Goal: Task Accomplishment & Management: Complete application form

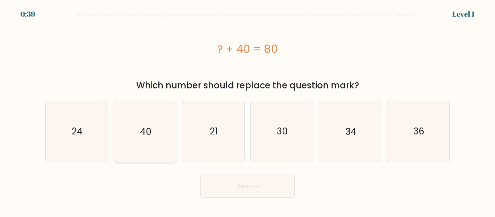
click at [140, 135] on text "40" at bounding box center [146, 131] width 12 height 13
click at [247, 110] on input "b. 40" at bounding box center [247, 110] width 0 height 2
radio input "true"
click at [269, 192] on button "Next" at bounding box center [247, 186] width 94 height 23
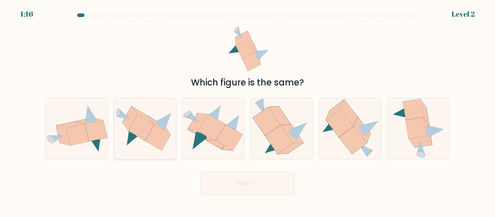
click at [152, 123] on icon at bounding box center [142, 116] width 22 height 18
click at [247, 110] on input "b." at bounding box center [247, 110] width 0 height 2
radio input "true"
click at [263, 192] on button "Next" at bounding box center [247, 183] width 94 height 23
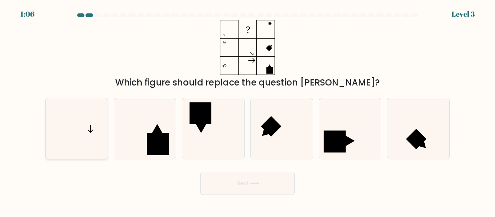
click at [92, 138] on icon at bounding box center [76, 128] width 60 height 60
click at [247, 110] on input "a." at bounding box center [247, 110] width 0 height 2
radio input "true"
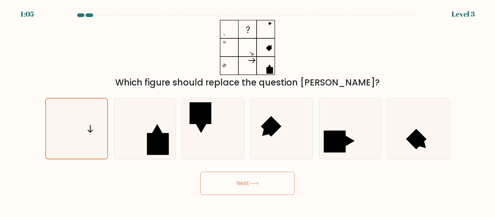
click at [251, 186] on button "Next" at bounding box center [247, 183] width 94 height 23
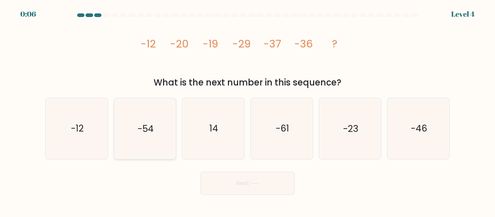
click at [146, 135] on text "-54" at bounding box center [146, 128] width 16 height 13
click at [247, 110] on input "b. -54" at bounding box center [247, 110] width 0 height 2
radio input "true"
click at [242, 177] on button "Next" at bounding box center [247, 183] width 94 height 23
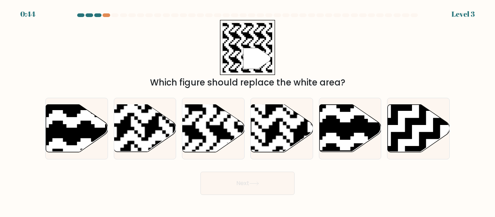
click at [349, 56] on div "" Which figure should replace the white area?" at bounding box center [247, 54] width 413 height 69
click at [209, 135] on rect at bounding box center [192, 104] width 112 height 112
click at [247, 110] on input "c." at bounding box center [247, 110] width 0 height 2
radio input "true"
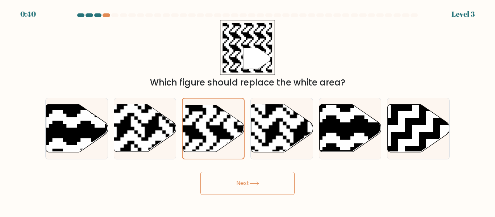
click at [247, 190] on button "Next" at bounding box center [247, 183] width 94 height 23
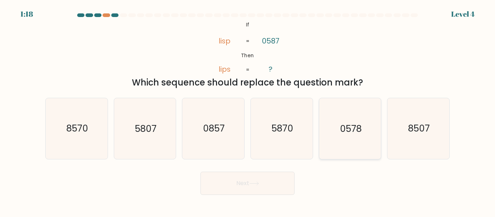
click at [361, 147] on icon "0578" at bounding box center [349, 128] width 60 height 60
click at [248, 110] on input "e. 0578" at bounding box center [247, 110] width 0 height 2
radio input "true"
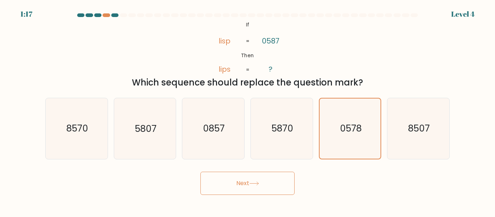
click at [273, 176] on button "Next" at bounding box center [247, 183] width 94 height 23
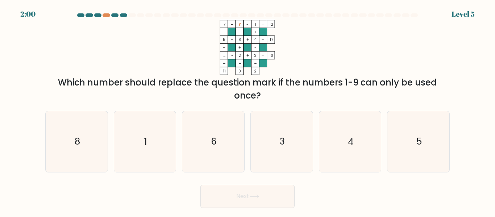
click at [271, 187] on button "Next" at bounding box center [247, 196] width 94 height 23
drag, startPoint x: 173, startPoint y: 86, endPoint x: 246, endPoint y: 79, distance: 73.1
click at [223, 78] on div "Which number should replace the question mark if the numbers 1-9 can only be us…" at bounding box center [248, 89] width 396 height 26
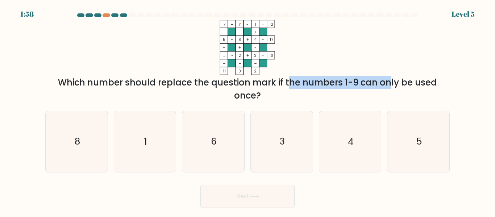
drag, startPoint x: 246, startPoint y: 79, endPoint x: 328, endPoint y: 89, distance: 82.8
click at [328, 89] on div "Which number should replace the question mark if the numbers 1-9 can only be us…" at bounding box center [248, 89] width 396 height 26
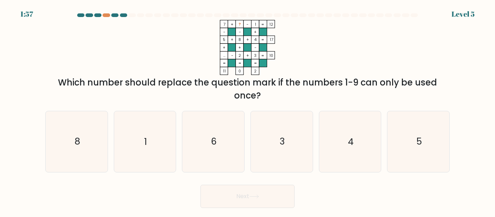
click at [372, 87] on div "Which number should replace the question mark if the numbers 1-9 can only be us…" at bounding box center [248, 89] width 396 height 26
click at [219, 149] on icon "6" at bounding box center [213, 141] width 60 height 60
click at [247, 110] on input "c. 6" at bounding box center [247, 110] width 0 height 2
radio input "true"
click at [266, 194] on button "Next" at bounding box center [247, 196] width 94 height 23
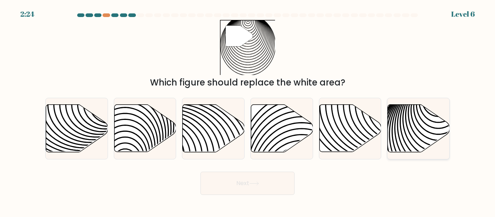
click at [421, 131] on icon at bounding box center [419, 128] width 62 height 47
click at [248, 110] on input "f." at bounding box center [247, 110] width 0 height 2
radio input "true"
click at [243, 178] on button "Next" at bounding box center [247, 183] width 94 height 23
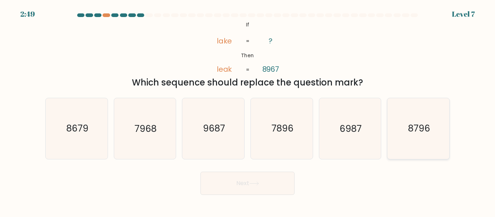
click at [421, 139] on icon "8796" at bounding box center [418, 128] width 60 height 60
click at [248, 110] on input "f. 8796" at bounding box center [247, 110] width 0 height 2
radio input "true"
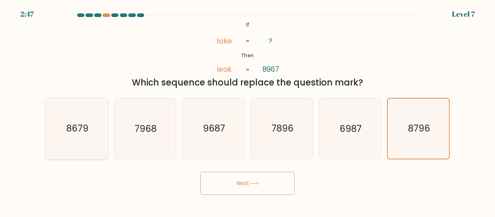
click at [74, 142] on icon "8679" at bounding box center [76, 128] width 60 height 60
click at [247, 110] on input "a. 8679" at bounding box center [247, 110] width 0 height 2
radio input "true"
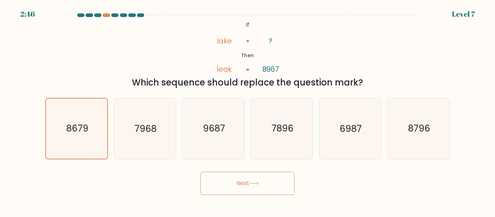
click at [275, 192] on button "Next" at bounding box center [247, 183] width 94 height 23
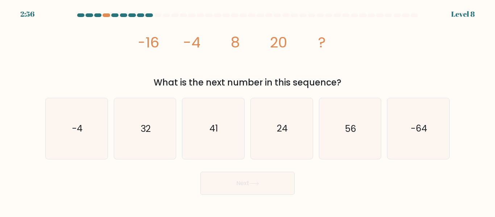
drag, startPoint x: 418, startPoint y: 42, endPoint x: 411, endPoint y: 45, distance: 7.0
click at [418, 42] on div "image/svg+xml -16 -4 8 20 ? What is the next number in this sequence?" at bounding box center [247, 54] width 413 height 69
click at [145, 140] on icon "32" at bounding box center [144, 128] width 60 height 60
click at [247, 110] on input "b. 32" at bounding box center [247, 110] width 0 height 2
radio input "true"
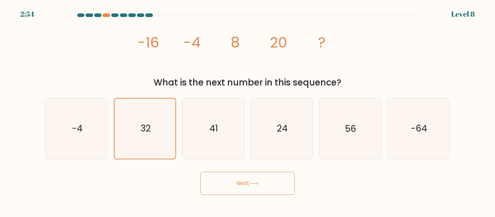
click at [269, 190] on button "Next" at bounding box center [247, 183] width 94 height 23
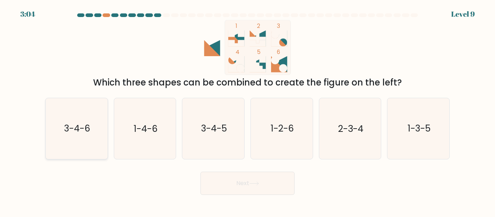
click at [69, 146] on icon "3-4-6" at bounding box center [76, 128] width 60 height 60
click at [247, 110] on input "a. 3-4-6" at bounding box center [247, 110] width 0 height 2
radio input "true"
click at [237, 184] on button "Next" at bounding box center [247, 183] width 94 height 23
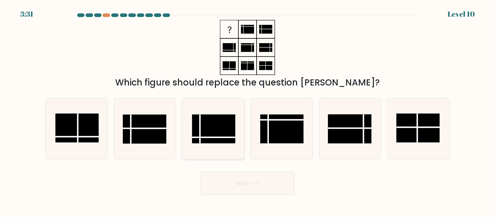
click at [232, 137] on line at bounding box center [213, 137] width 43 height 0
click at [247, 110] on input "c." at bounding box center [247, 110] width 0 height 2
radio input "true"
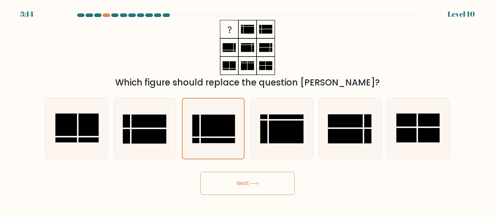
click at [255, 185] on icon at bounding box center [254, 183] width 10 height 4
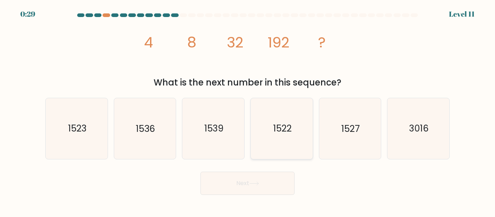
click at [271, 112] on icon "1522" at bounding box center [281, 128] width 60 height 60
click at [248, 110] on input "d. 1522" at bounding box center [247, 110] width 0 height 2
radio input "true"
click at [235, 191] on button "Next" at bounding box center [247, 183] width 94 height 23
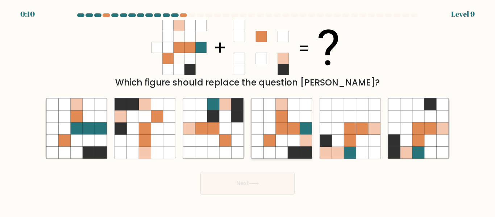
click at [292, 138] on icon at bounding box center [294, 141] width 12 height 12
click at [248, 110] on input "d." at bounding box center [247, 110] width 0 height 2
radio input "true"
click at [292, 138] on icon at bounding box center [294, 140] width 12 height 12
click at [248, 110] on input "d." at bounding box center [247, 110] width 0 height 2
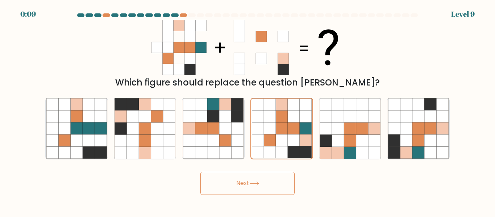
click at [271, 188] on button "Next" at bounding box center [247, 183] width 94 height 23
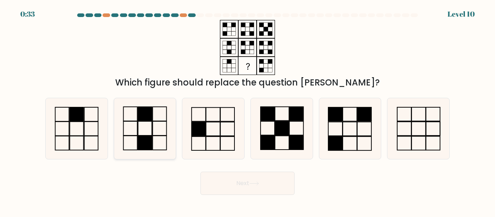
click at [138, 129] on rect at bounding box center [145, 128] width 14 height 14
click at [247, 110] on input "b." at bounding box center [247, 110] width 0 height 2
radio input "true"
click at [268, 182] on button "Next" at bounding box center [247, 183] width 94 height 23
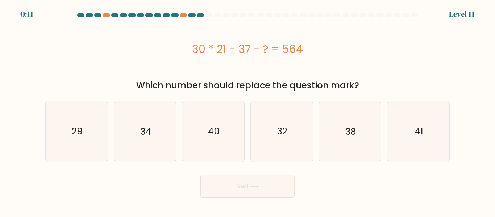
drag, startPoint x: 338, startPoint y: 31, endPoint x: 381, endPoint y: 87, distance: 71.1
click at [338, 30] on div "30 * 21 - 37 - ? = 564" at bounding box center [247, 49] width 404 height 58
click at [62, 147] on icon "29" at bounding box center [76, 131] width 60 height 60
click at [247, 110] on input "a. 29" at bounding box center [247, 110] width 0 height 2
radio input "true"
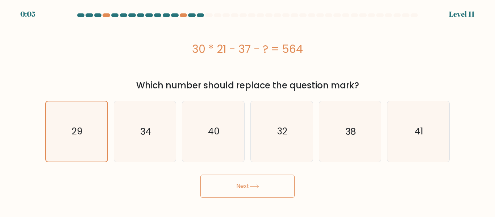
click at [229, 186] on button "Next" at bounding box center [247, 186] width 94 height 23
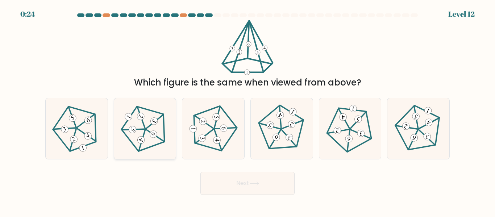
click at [133, 129] on 153 at bounding box center [132, 130] width 10 height 10
click at [247, 110] on input "b." at bounding box center [247, 110] width 0 height 2
radio input "true"
click at [241, 184] on button "Next" at bounding box center [247, 183] width 94 height 23
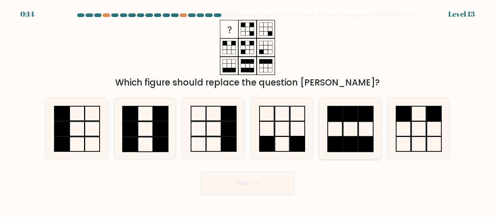
click at [329, 127] on icon at bounding box center [349, 128] width 60 height 60
click at [248, 110] on input "e." at bounding box center [247, 110] width 0 height 2
radio input "true"
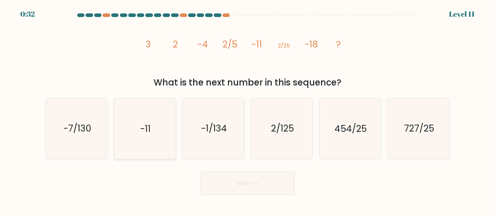
click at [155, 154] on icon "-11" at bounding box center [144, 128] width 60 height 60
click at [247, 110] on input "b. -11" at bounding box center [247, 110] width 0 height 2
radio input "true"
click at [210, 147] on icon "-1/134" at bounding box center [213, 128] width 60 height 60
click at [247, 110] on input "c. -1/134" at bounding box center [247, 110] width 0 height 2
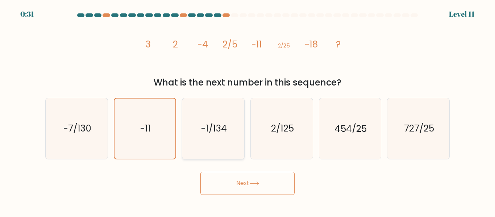
radio input "true"
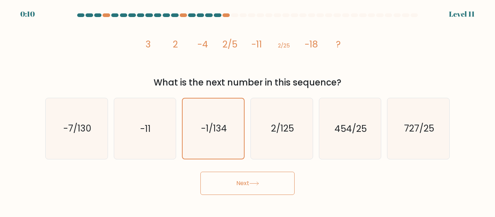
click at [257, 184] on icon at bounding box center [254, 183] width 10 height 4
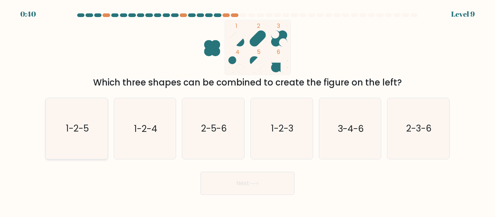
click at [85, 128] on text "1-2-5" at bounding box center [77, 128] width 23 height 13
click at [247, 110] on input "a. 1-2-5" at bounding box center [247, 110] width 0 height 2
radio input "true"
click at [282, 193] on button "Next" at bounding box center [247, 183] width 94 height 23
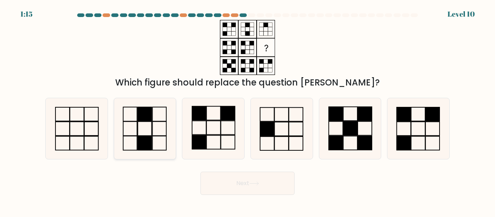
click at [140, 148] on rect at bounding box center [145, 143] width 14 height 14
click at [247, 110] on input "b." at bounding box center [247, 110] width 0 height 2
radio input "true"
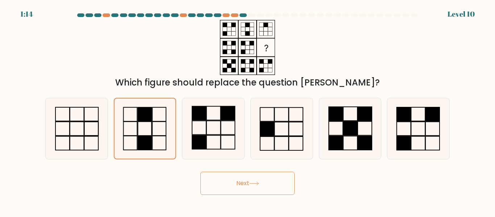
click at [280, 187] on button "Next" at bounding box center [247, 183] width 94 height 23
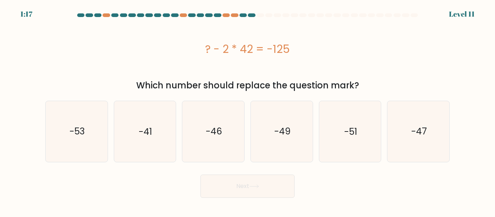
click at [297, 40] on div "? - 2 * 42 = -125" at bounding box center [247, 49] width 404 height 58
click at [152, 148] on icon "-41" at bounding box center [144, 131] width 60 height 60
click at [247, 110] on input "b. -41" at bounding box center [247, 110] width 0 height 2
radio input "true"
click at [263, 190] on button "Next" at bounding box center [247, 186] width 94 height 23
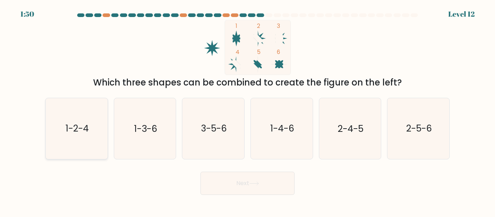
click at [81, 133] on text "1-2-4" at bounding box center [77, 128] width 23 height 13
click at [247, 110] on input "a. 1-2-4" at bounding box center [247, 110] width 0 height 2
radio input "true"
click at [256, 192] on button "Next" at bounding box center [247, 183] width 94 height 23
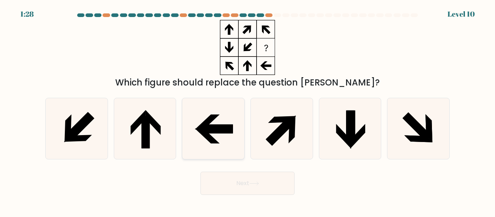
click at [216, 130] on icon at bounding box center [217, 129] width 32 height 8
click at [247, 110] on input "c." at bounding box center [247, 110] width 0 height 2
radio input "true"
click at [347, 55] on div "Which figure should replace the question mark?" at bounding box center [247, 54] width 413 height 69
click at [271, 187] on button "Next" at bounding box center [247, 183] width 94 height 23
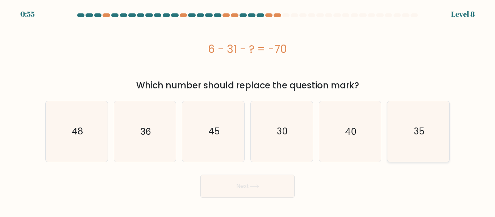
click at [435, 142] on icon "35" at bounding box center [418, 131] width 60 height 60
click at [248, 110] on input "f. 35" at bounding box center [247, 110] width 0 height 2
radio input "true"
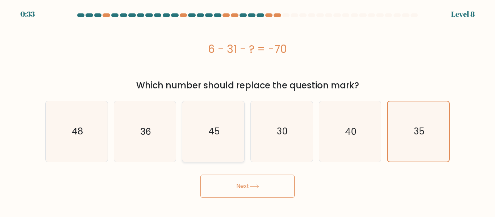
click at [217, 137] on text "45" at bounding box center [213, 131] width 11 height 13
click at [247, 110] on input "c. 45" at bounding box center [247, 110] width 0 height 2
radio input "true"
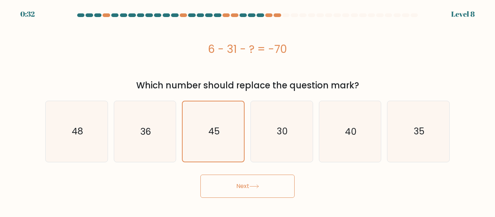
click at [268, 182] on button "Next" at bounding box center [247, 186] width 94 height 23
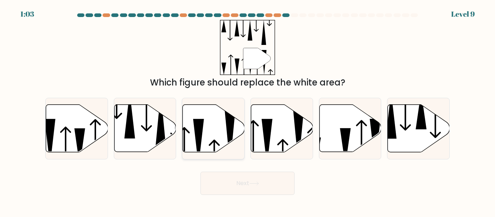
click at [231, 139] on icon at bounding box center [230, 137] width 11 height 56
click at [247, 110] on input "c." at bounding box center [247, 110] width 0 height 2
radio input "true"
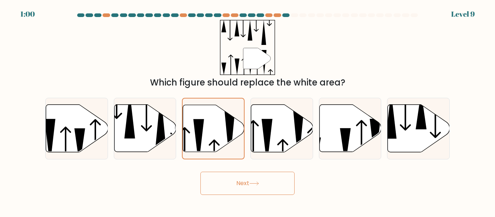
click at [236, 164] on form at bounding box center [247, 103] width 495 height 181
click at [246, 185] on button "Next" at bounding box center [247, 183] width 94 height 23
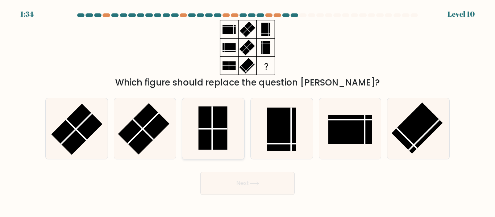
click at [209, 126] on rect at bounding box center [212, 127] width 29 height 43
click at [247, 110] on input "c." at bounding box center [247, 110] width 0 height 2
radio input "true"
click at [242, 192] on button "Next" at bounding box center [247, 183] width 94 height 23
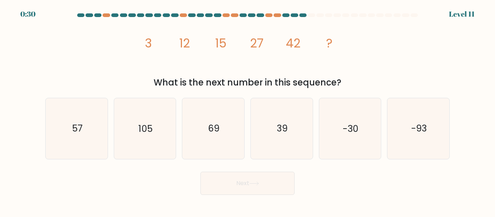
click at [316, 49] on icon "image/svg+xml 3 12 15 27 42 ?" at bounding box center [247, 47] width 217 height 55
click at [205, 138] on icon "69" at bounding box center [213, 128] width 60 height 60
click at [247, 110] on input "c. 69" at bounding box center [247, 110] width 0 height 2
radio input "true"
click at [264, 184] on button "Next" at bounding box center [247, 183] width 94 height 23
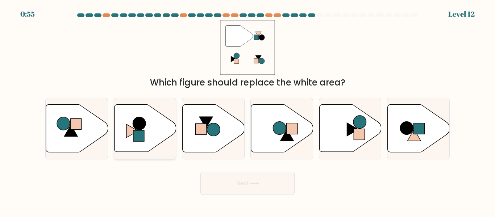
click at [134, 129] on icon at bounding box center [145, 128] width 62 height 47
click at [247, 110] on input "b." at bounding box center [247, 110] width 0 height 2
radio input "true"
click at [257, 180] on button "Next" at bounding box center [247, 183] width 94 height 23
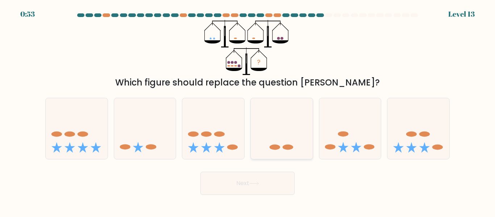
click at [280, 138] on icon at bounding box center [282, 128] width 62 height 51
click at [248, 110] on input "d." at bounding box center [247, 110] width 0 height 2
radio input "true"
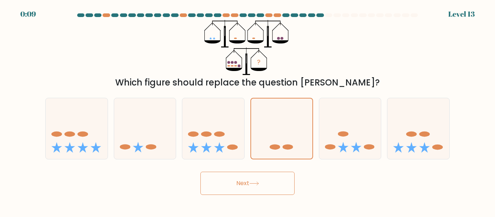
click at [263, 185] on button "Next" at bounding box center [247, 183] width 94 height 23
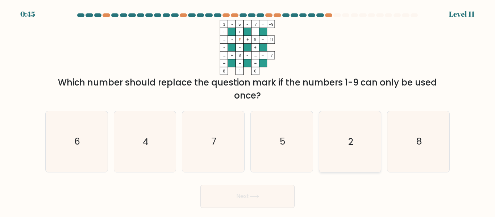
click at [370, 149] on icon "2" at bounding box center [349, 141] width 60 height 60
click at [248, 110] on input "e. 2" at bounding box center [247, 110] width 0 height 2
radio input "true"
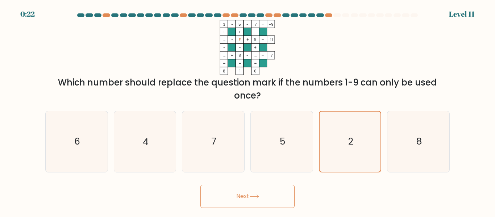
click at [328, 51] on icon "3 - 5 - 7 -9 + + - ... - ? + 9 11 - - + ... + 8 - ... = 7 = = = = 8 1 0 =" at bounding box center [247, 47] width 217 height 55
click at [432, 145] on icon "8" at bounding box center [418, 141] width 60 height 60
click at [248, 110] on input "f. 8" at bounding box center [247, 110] width 0 height 2
radio input "true"
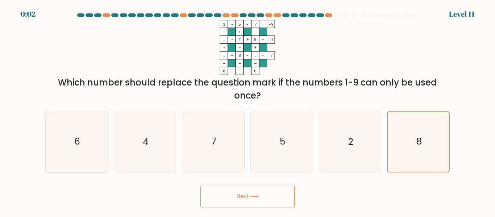
click at [91, 146] on icon "6" at bounding box center [76, 141] width 60 height 60
click at [247, 110] on input "a. 6" at bounding box center [247, 110] width 0 height 2
radio input "true"
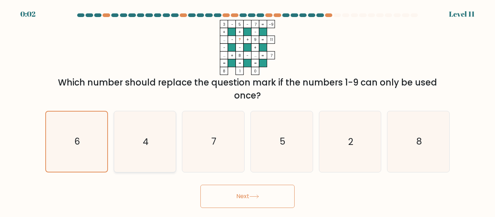
click at [146, 144] on text "4" at bounding box center [146, 141] width 6 height 13
click at [247, 110] on input "b. 4" at bounding box center [247, 110] width 0 height 2
radio input "true"
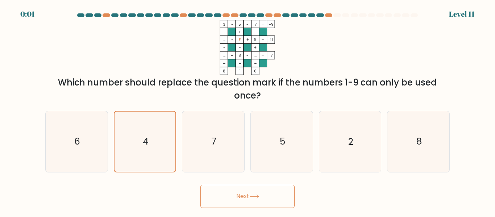
click at [258, 200] on button "Next" at bounding box center [247, 196] width 94 height 23
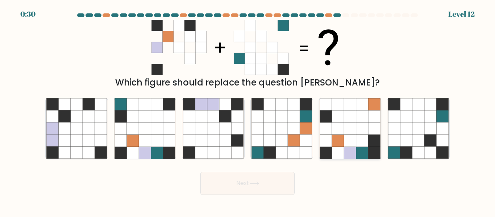
click at [374, 153] on icon at bounding box center [374, 153] width 12 height 12
click at [248, 110] on input "e." at bounding box center [247, 110] width 0 height 2
radio input "true"
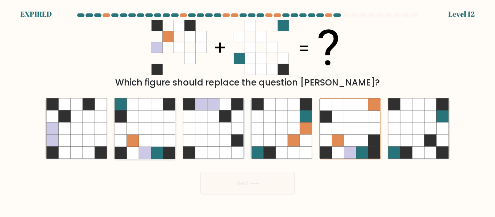
click at [146, 153] on icon at bounding box center [145, 153] width 12 height 12
click at [247, 110] on input "b." at bounding box center [247, 110] width 0 height 2
radio input "true"
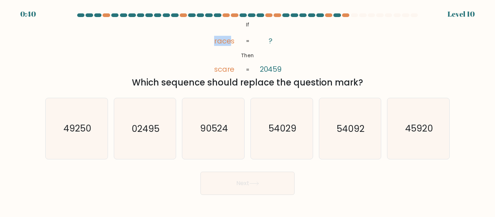
drag, startPoint x: 214, startPoint y: 41, endPoint x: 231, endPoint y: 41, distance: 17.0
click at [231, 41] on icon "@import url('[URL][DOMAIN_NAME]); If Then races scare ? 20459 = =" at bounding box center [247, 47] width 89 height 55
click at [225, 70] on tspan "scare" at bounding box center [224, 69] width 21 height 10
drag, startPoint x: 229, startPoint y: 70, endPoint x: 219, endPoint y: 70, distance: 9.8
click at [219, 70] on tspan "scare" at bounding box center [224, 69] width 21 height 10
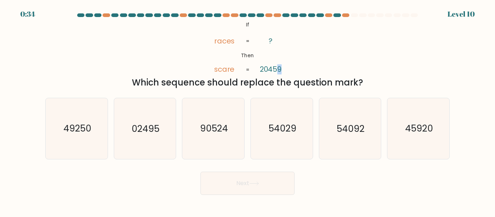
click at [280, 70] on tspan "20459" at bounding box center [271, 69] width 22 height 10
click at [349, 138] on icon "54092" at bounding box center [349, 128] width 60 height 60
click at [248, 110] on input "e. 54092" at bounding box center [247, 110] width 0 height 2
radio input "true"
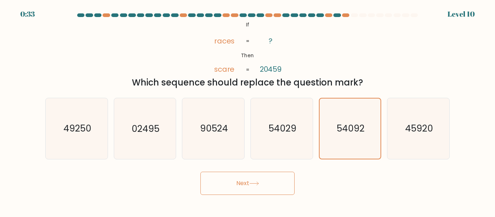
click at [269, 187] on button "Next" at bounding box center [247, 183] width 94 height 23
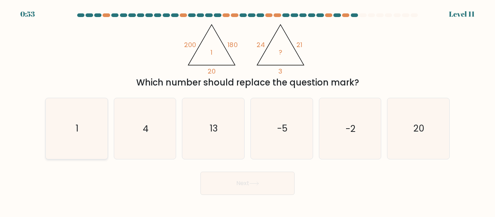
click at [72, 138] on icon "1" at bounding box center [76, 128] width 60 height 60
click at [247, 110] on input "a. 1" at bounding box center [247, 110] width 0 height 2
radio input "true"
click at [257, 187] on button "Next" at bounding box center [247, 183] width 94 height 23
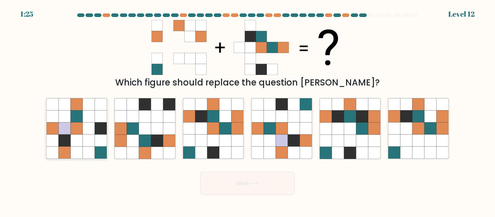
click at [94, 155] on icon at bounding box center [89, 153] width 12 height 12
click at [247, 110] on input "a." at bounding box center [247, 110] width 0 height 2
radio input "true"
click at [226, 150] on icon at bounding box center [225, 153] width 12 height 12
click at [247, 110] on input "c." at bounding box center [247, 110] width 0 height 2
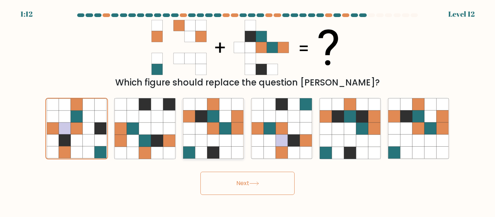
radio input "true"
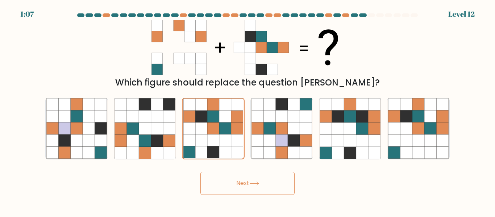
click at [253, 190] on button "Next" at bounding box center [247, 183] width 94 height 23
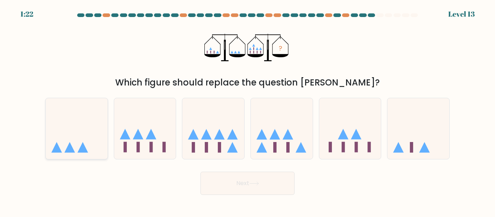
click at [83, 123] on icon at bounding box center [77, 128] width 62 height 51
click at [247, 110] on input "a." at bounding box center [247, 110] width 0 height 2
radio input "true"
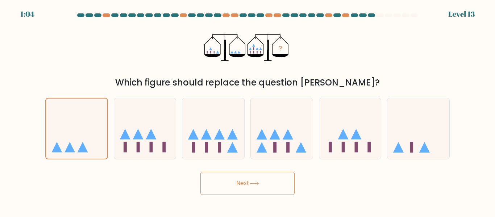
click at [248, 121] on div "d." at bounding box center [281, 128] width 68 height 61
click at [294, 137] on icon at bounding box center [282, 128] width 62 height 51
click at [248, 110] on input "d." at bounding box center [247, 110] width 0 height 2
radio input "true"
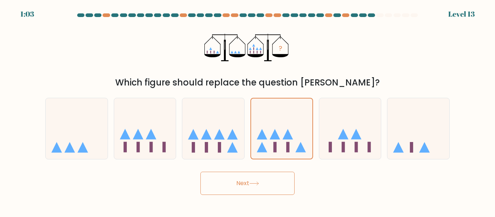
click at [278, 179] on button "Next" at bounding box center [247, 183] width 94 height 23
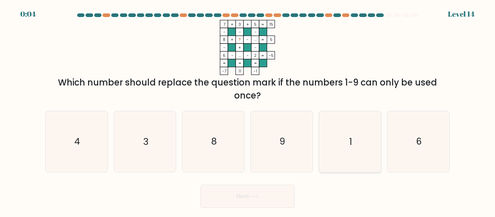
click at [359, 129] on icon "1" at bounding box center [349, 141] width 60 height 60
click at [248, 110] on input "e. 1" at bounding box center [247, 110] width 0 height 2
radio input "true"
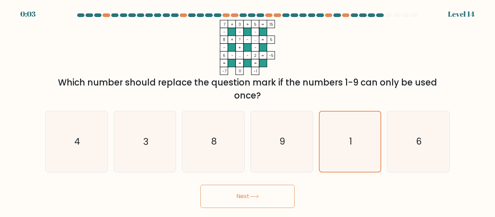
click at [258, 200] on button "Next" at bounding box center [247, 196] width 94 height 23
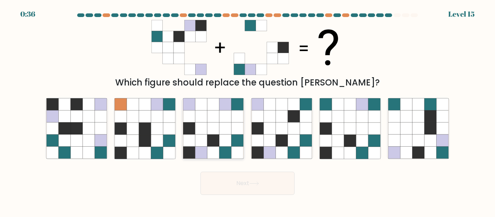
click at [232, 110] on icon at bounding box center [237, 105] width 12 height 12
click at [247, 110] on input "c." at bounding box center [247, 110] width 0 height 2
radio input "true"
click at [247, 180] on button "Next" at bounding box center [247, 183] width 94 height 23
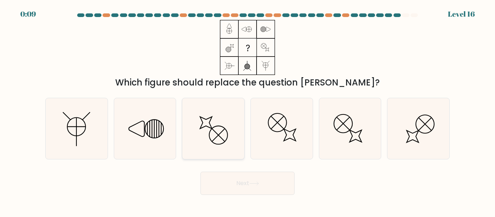
click at [230, 133] on icon at bounding box center [213, 128] width 60 height 60
click at [247, 110] on input "c." at bounding box center [247, 110] width 0 height 2
radio input "true"
click at [266, 187] on button "Next" at bounding box center [247, 183] width 94 height 23
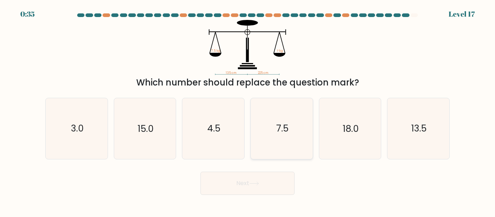
click at [285, 151] on icon "7.5" at bounding box center [281, 128] width 60 height 60
click at [248, 110] on input "d. 7.5" at bounding box center [247, 110] width 0 height 2
radio input "true"
click at [259, 190] on button "Next" at bounding box center [247, 183] width 94 height 23
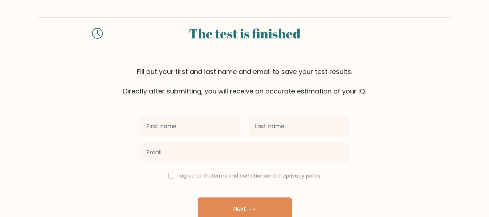
scroll to position [37, 0]
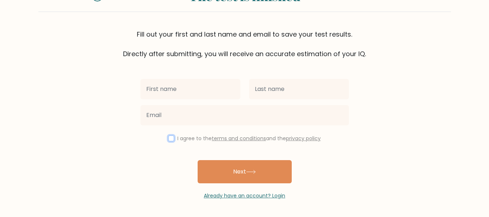
click at [169, 141] on input "checkbox" at bounding box center [171, 138] width 6 height 6
checkbox input "true"
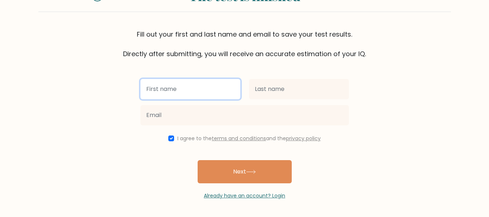
click at [170, 87] on input "text" at bounding box center [191, 89] width 100 height 20
type input "uj"
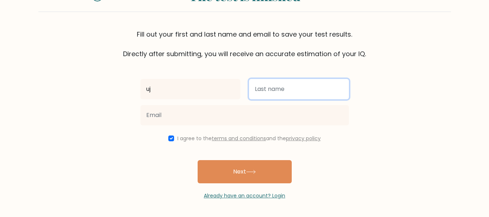
click at [265, 90] on input "text" at bounding box center [299, 89] width 100 height 20
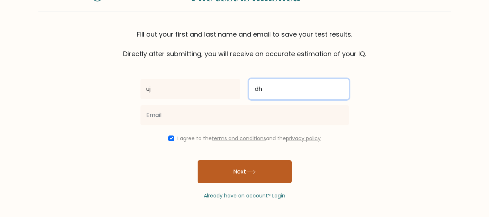
type input "dh"
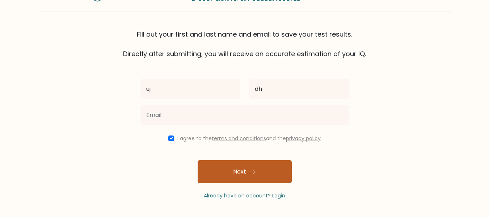
click at [274, 181] on button "Next" at bounding box center [245, 171] width 94 height 23
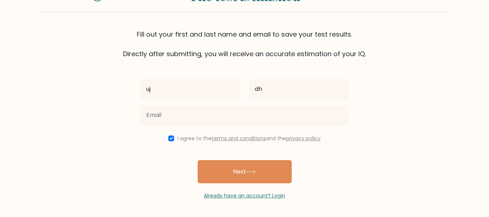
click at [415, 116] on form "The test is finished Fill out your first and last name and email to save your t…" at bounding box center [244, 89] width 489 height 219
click at [166, 140] on div "I agree to the terms and conditions and the privacy policy" at bounding box center [244, 138] width 217 height 9
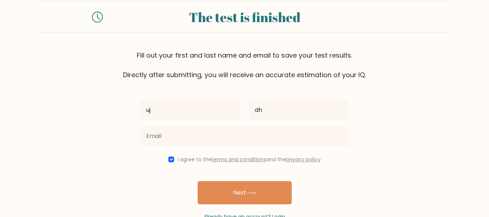
scroll to position [0, 0]
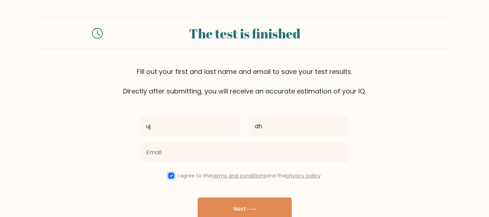
click at [169, 175] on input "checkbox" at bounding box center [171, 176] width 6 height 6
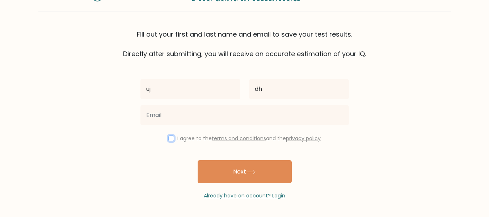
click at [168, 141] on input "checkbox" at bounding box center [171, 138] width 6 height 6
checkbox input "true"
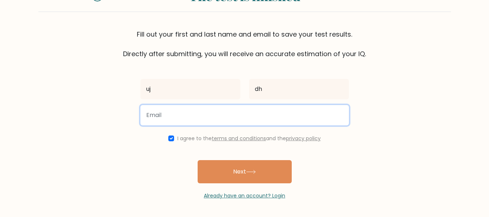
click at [188, 116] on input "email" at bounding box center [245, 115] width 209 height 20
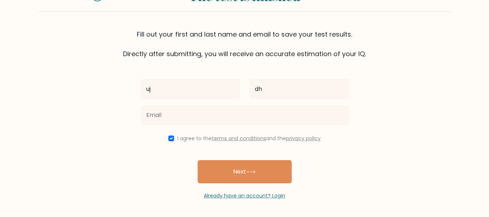
drag, startPoint x: 441, startPoint y: 141, endPoint x: 455, endPoint y: 105, distance: 39.0
click at [442, 141] on form "The test is finished Fill out your first and last name and email to save your t…" at bounding box center [244, 89] width 489 height 219
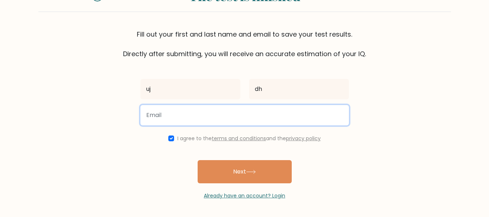
click at [216, 114] on input "email" at bounding box center [245, 115] width 209 height 20
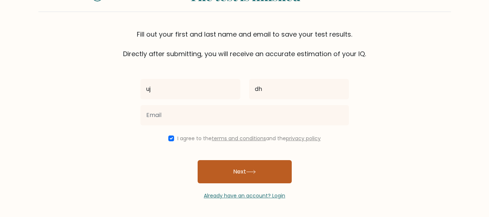
click at [249, 170] on icon at bounding box center [251, 172] width 10 height 4
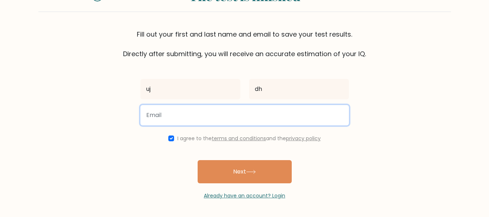
click at [245, 116] on input "email" at bounding box center [245, 115] width 209 height 20
paste input "tigerrubyjin@gmail.com"
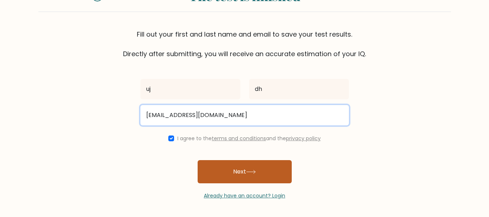
type input "tigerrubyjin@gmail.com"
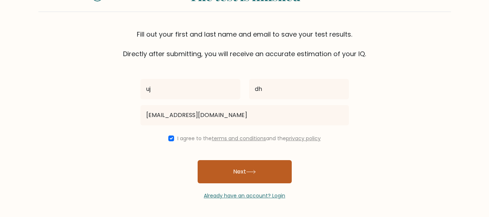
click at [233, 176] on button "Next" at bounding box center [245, 171] width 94 height 23
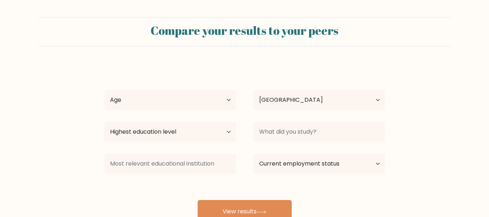
click at [319, 40] on div "Compare your results to your peers" at bounding box center [244, 32] width 413 height 17
click at [328, 95] on select "Country [GEOGRAPHIC_DATA] [GEOGRAPHIC_DATA] [GEOGRAPHIC_DATA] [US_STATE] [GEOGR…" at bounding box center [320, 100] width 132 height 20
select select "UA"
click at [254, 90] on select "Country [GEOGRAPHIC_DATA] [GEOGRAPHIC_DATA] [GEOGRAPHIC_DATA] [US_STATE] [GEOGR…" at bounding box center [320, 100] width 132 height 20
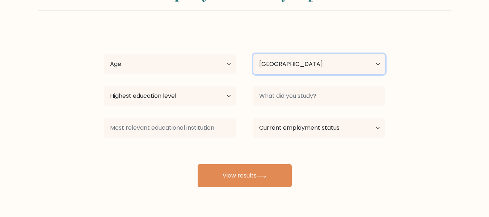
scroll to position [36, 0]
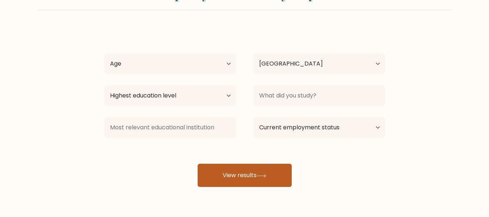
click at [227, 175] on button "View results" at bounding box center [245, 175] width 94 height 23
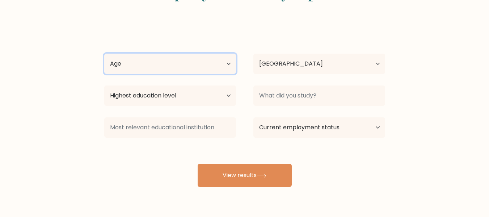
click at [226, 65] on select "Age Under [DEMOGRAPHIC_DATA] [DEMOGRAPHIC_DATA] [DEMOGRAPHIC_DATA] [DEMOGRAPHIC…" at bounding box center [170, 64] width 132 height 20
select select "65_plus"
click at [104, 54] on select "Age Under [DEMOGRAPHIC_DATA] [DEMOGRAPHIC_DATA] [DEMOGRAPHIC_DATA] [DEMOGRAPHIC…" at bounding box center [170, 64] width 132 height 20
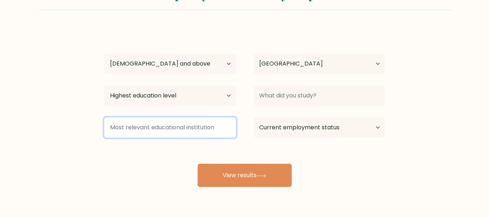
click at [179, 129] on input at bounding box center [170, 127] width 132 height 20
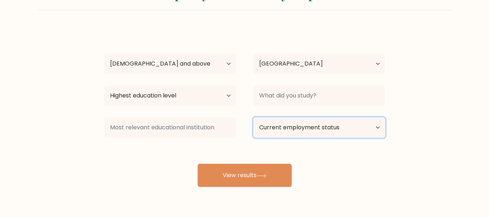
click at [322, 134] on select "Current employment status Employed Student Retired Other / prefer not to answer" at bounding box center [320, 127] width 132 height 20
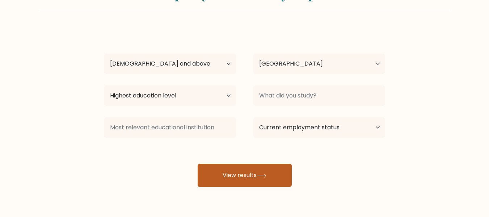
click at [221, 170] on button "View results" at bounding box center [245, 175] width 94 height 23
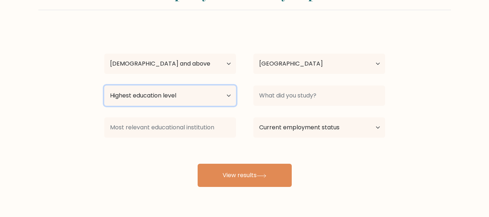
click at [218, 96] on select "Highest education level No schooling Primary Lower Secondary Upper Secondary Oc…" at bounding box center [170, 95] width 132 height 20
select select "masters_degree"
click at [104, 85] on select "Highest education level No schooling Primary Lower Secondary Upper Secondary Oc…" at bounding box center [170, 95] width 132 height 20
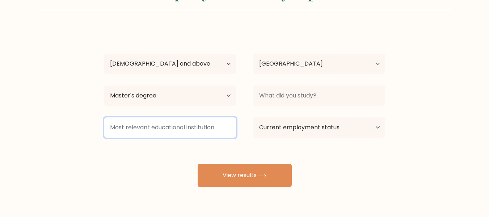
click at [216, 133] on input at bounding box center [170, 127] width 132 height 20
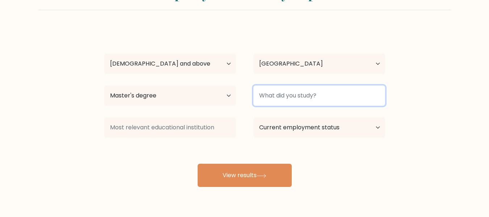
click at [298, 85] on input at bounding box center [320, 95] width 132 height 20
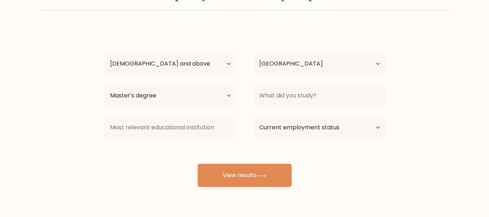
click at [261, 199] on div "Compare your results to your peers uj dh Age Under [DEMOGRAPHIC_DATA] [DEMOGRAP…" at bounding box center [244, 101] width 489 height 275
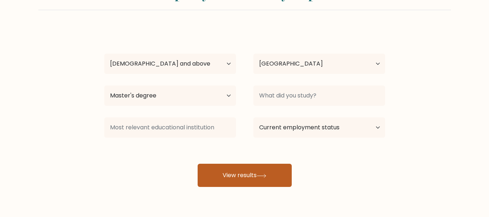
click at [261, 175] on icon at bounding box center [262, 176] width 10 height 4
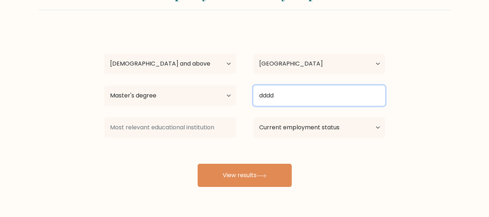
type input "dddd"
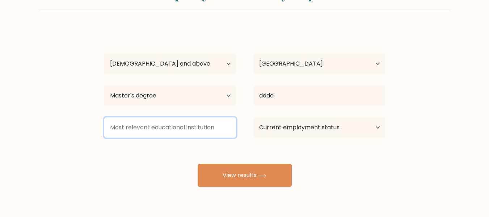
click at [189, 133] on input at bounding box center [170, 127] width 132 height 20
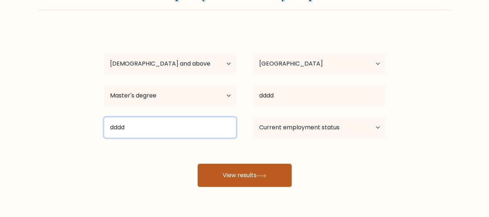
type input "dddd"
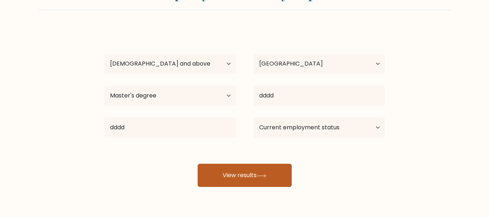
click at [266, 173] on button "View results" at bounding box center [245, 175] width 94 height 23
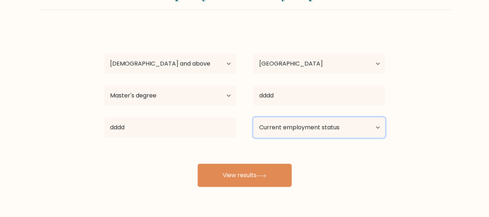
click at [330, 131] on select "Current employment status Employed Student Retired Other / prefer not to answer" at bounding box center [320, 127] width 132 height 20
select select "employed"
click at [254, 117] on select "Current employment status Employed Student Retired Other / prefer not to answer" at bounding box center [320, 127] width 132 height 20
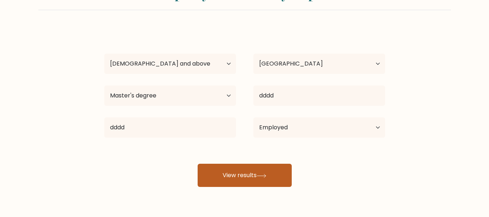
click at [240, 175] on div "uj dh Age Under [DEMOGRAPHIC_DATA] [DEMOGRAPHIC_DATA] [DEMOGRAPHIC_DATA] [DEMOG…" at bounding box center [245, 107] width 290 height 159
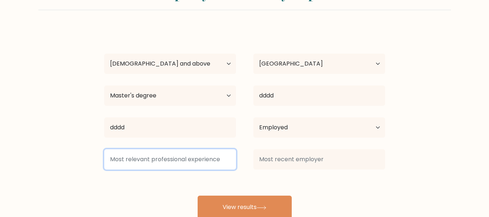
click at [205, 162] on input at bounding box center [170, 159] width 132 height 20
type input "ff"
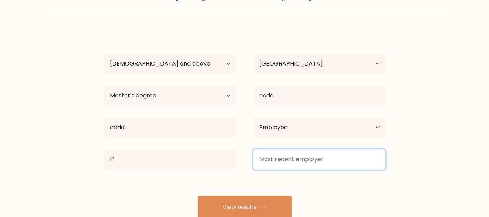
click at [346, 158] on input at bounding box center [320, 159] width 132 height 20
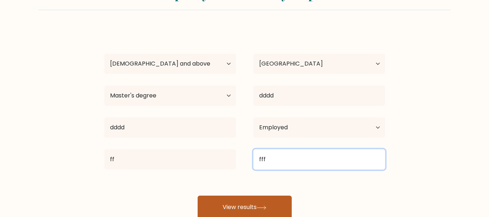
type input "fff"
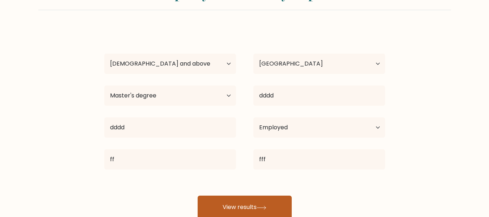
click at [259, 198] on button "View results" at bounding box center [245, 207] width 94 height 23
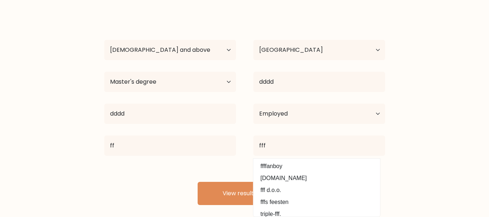
scroll to position [58, 0]
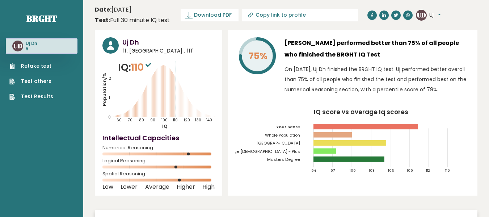
click at [278, 181] on div "75% Uj Dh performed better than 75% of all people who finished the BRGHT IQ Tes…" at bounding box center [353, 113] width 250 height 166
click at [440, 14] on button "Uj" at bounding box center [435, 15] width 11 height 7
click at [416, 8] on div "UD Uj Dashboard Profile Settings Logout" at bounding box center [447, 15] width 62 height 14
click at [205, 14] on span "Download PDF" at bounding box center [213, 15] width 38 height 8
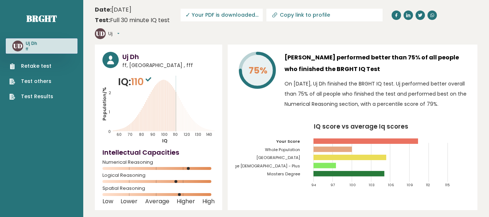
click at [156, 26] on div "UD Uj Dashboard Profile Settings Logout" at bounding box center [126, 33] width 62 height 14
click at [120, 30] on button "Uj" at bounding box center [113, 33] width 11 height 7
click at [146, 60] on link "Settings" at bounding box center [127, 65] width 37 height 10
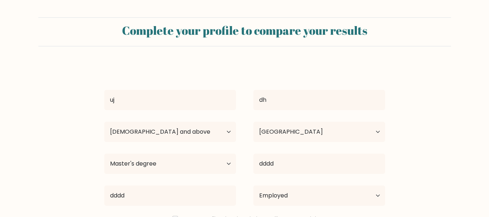
select select "65_plus"
select select "VN"
select select "masters_degree"
select select "employed"
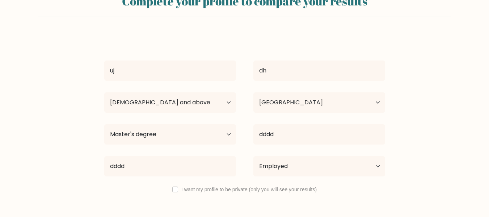
scroll to position [58, 0]
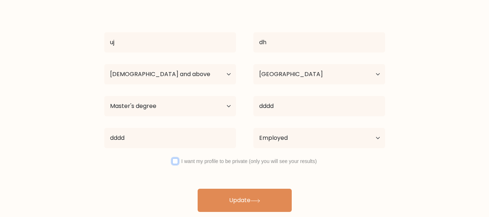
click at [176, 161] on input "checkbox" at bounding box center [175, 161] width 6 height 6
checkbox input "true"
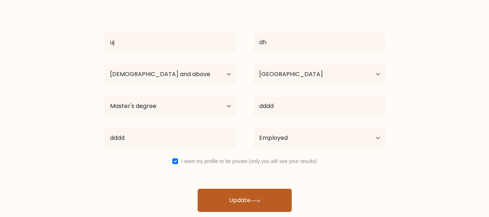
click at [238, 193] on button "Update" at bounding box center [245, 200] width 94 height 23
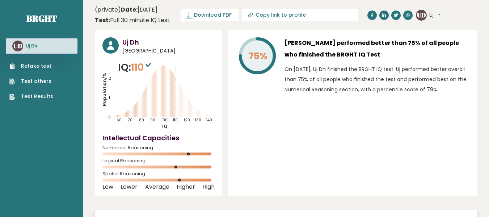
click at [438, 14] on button "Uj" at bounding box center [435, 15] width 11 height 7
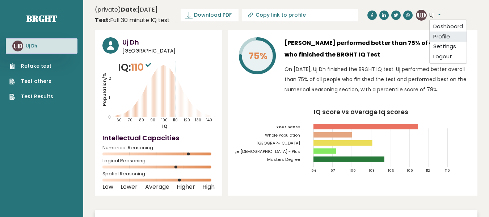
click at [451, 35] on link "Profile" at bounding box center [448, 37] width 37 height 10
click at [441, 14] on button "Uj" at bounding box center [435, 15] width 11 height 7
click at [452, 29] on link "Dashboard" at bounding box center [448, 27] width 37 height 10
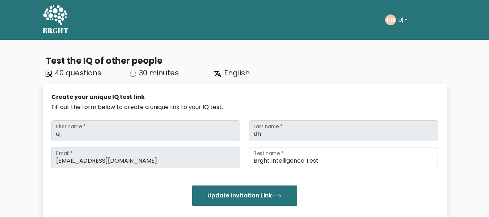
click at [410, 20] on button "Uj" at bounding box center [403, 19] width 14 height 9
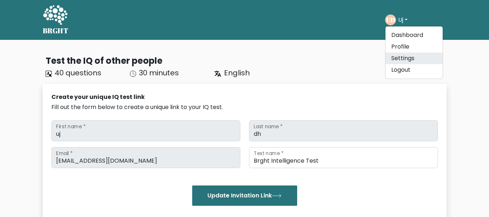
click at [409, 57] on link "Settings" at bounding box center [414, 59] width 57 height 12
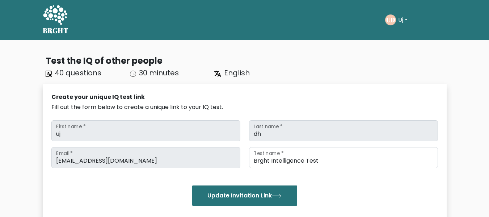
click at [405, 21] on button "Uj" at bounding box center [403, 19] width 14 height 9
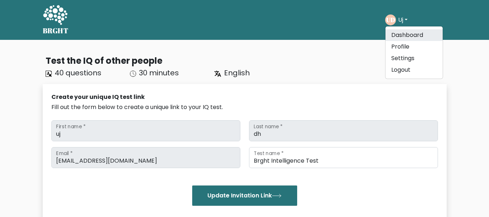
click at [417, 33] on link "Dashboard" at bounding box center [414, 35] width 57 height 12
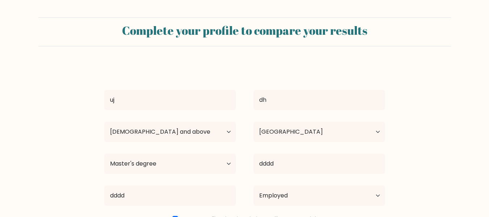
select select "65_plus"
select select "VN"
select select "masters_degree"
select select "employed"
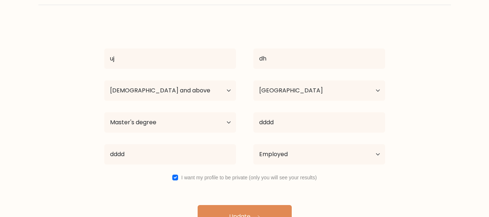
scroll to position [58, 0]
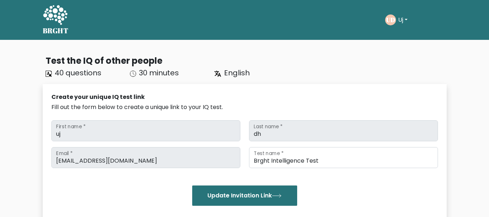
click at [410, 17] on button "Uj" at bounding box center [403, 19] width 14 height 9
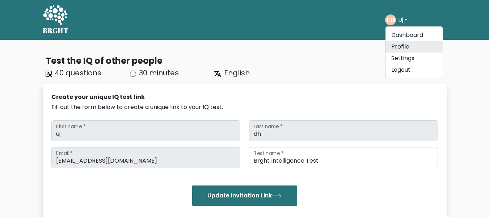
click at [416, 46] on link "Profile" at bounding box center [414, 47] width 57 height 12
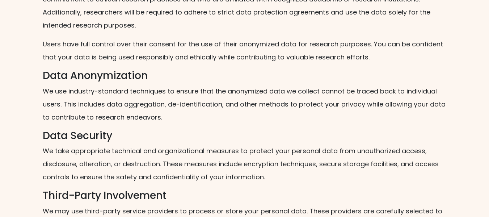
scroll to position [797, 0]
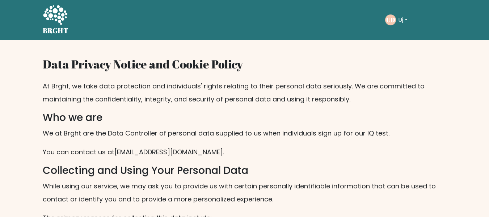
click at [414, 18] on div "UD Uj Dashboard Profile Settings Logout" at bounding box center [416, 20] width 62 height 17
click at [408, 20] on button "Uj" at bounding box center [403, 19] width 14 height 9
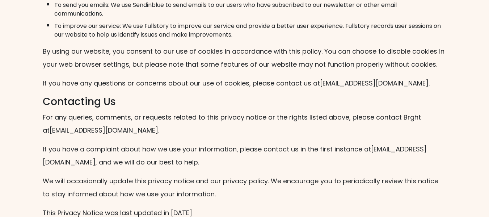
scroll to position [1640, 0]
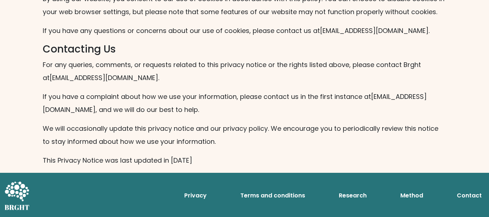
click at [202, 197] on link "Privacy" at bounding box center [195, 195] width 28 height 14
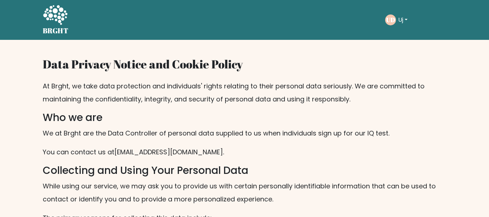
click at [126, 153] on p "You can contact us at [EMAIL_ADDRESS][DOMAIN_NAME] ." at bounding box center [245, 152] width 404 height 13
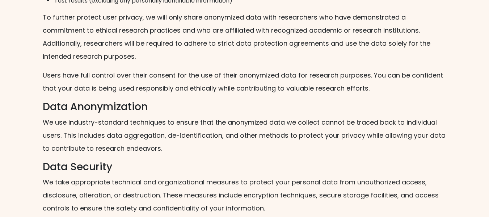
scroll to position [1640, 0]
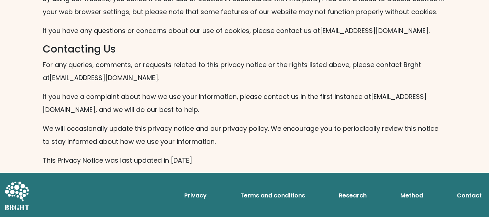
click at [471, 197] on link "Contact" at bounding box center [469, 195] width 31 height 14
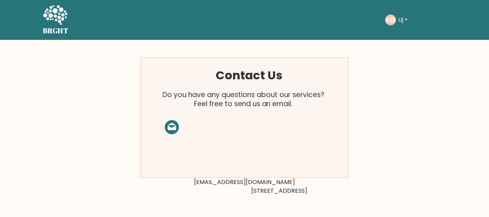
click at [256, 126] on rect at bounding box center [245, 118] width 208 height 120
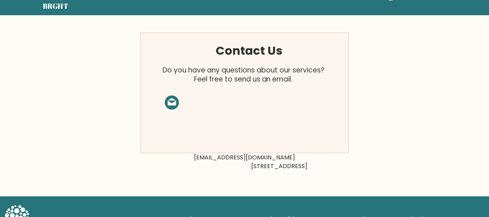
scroll to position [48, 0]
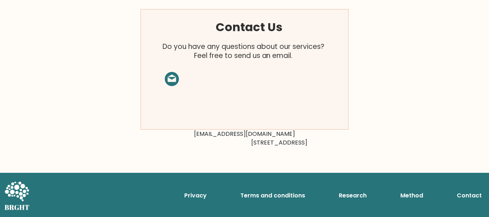
click at [174, 80] on rect at bounding box center [245, 69] width 208 height 120
drag, startPoint x: 275, startPoint y: 135, endPoint x: 196, endPoint y: 138, distance: 78.6
click at [196, 138] on div "Contact Us Do you have any questions about our services? Feel free to send us a…" at bounding box center [244, 82] width 217 height 147
copy div "support@brght.org"
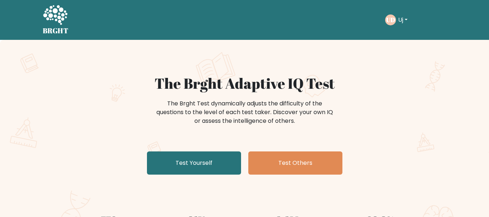
click at [402, 21] on button "Uj" at bounding box center [403, 19] width 14 height 9
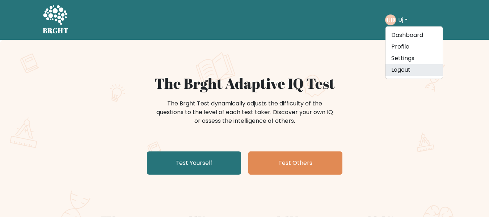
click at [408, 69] on link "Logout" at bounding box center [414, 70] width 57 height 12
